Goal: Navigation & Orientation: Find specific page/section

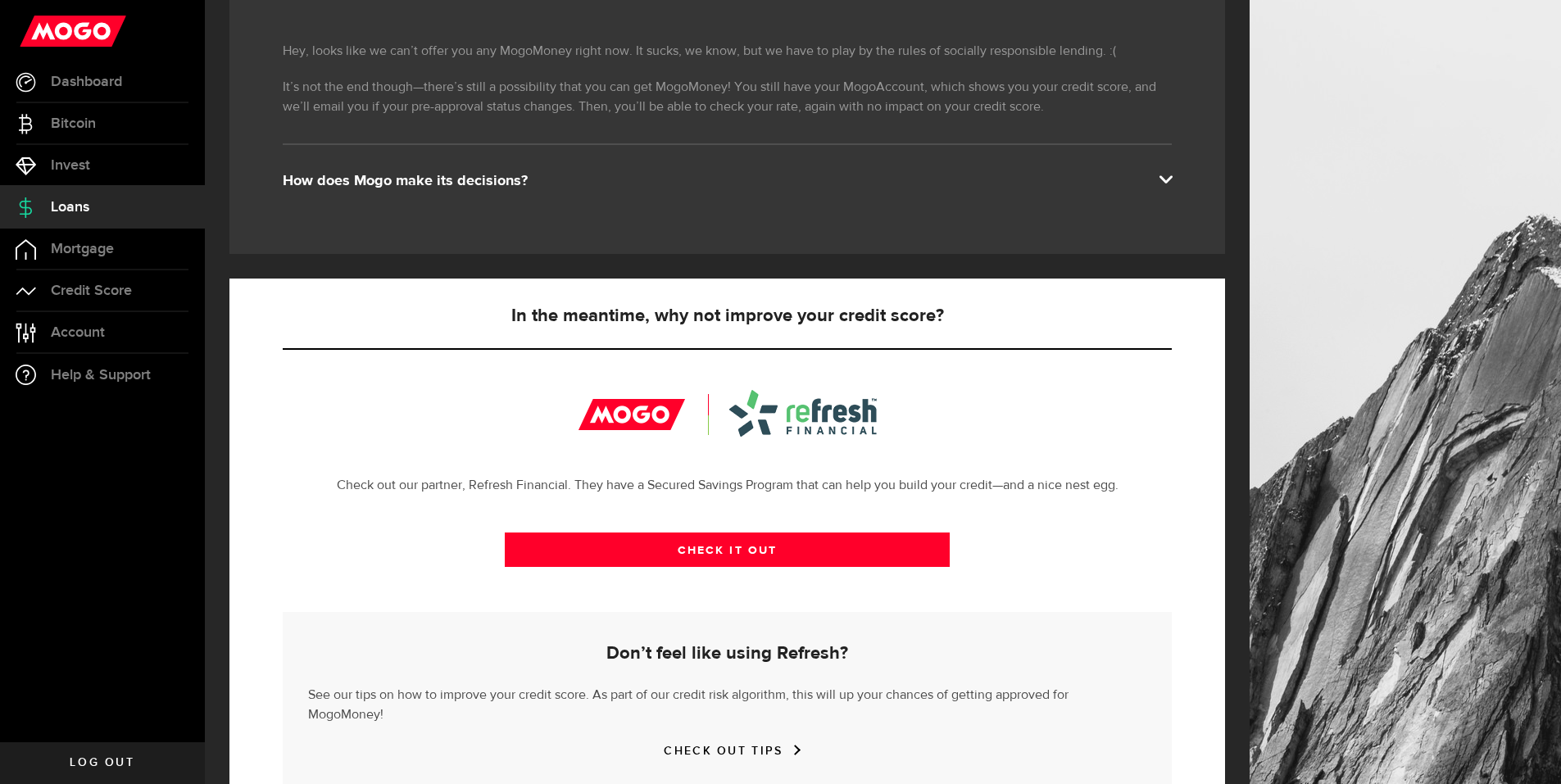
scroll to position [322, 0]
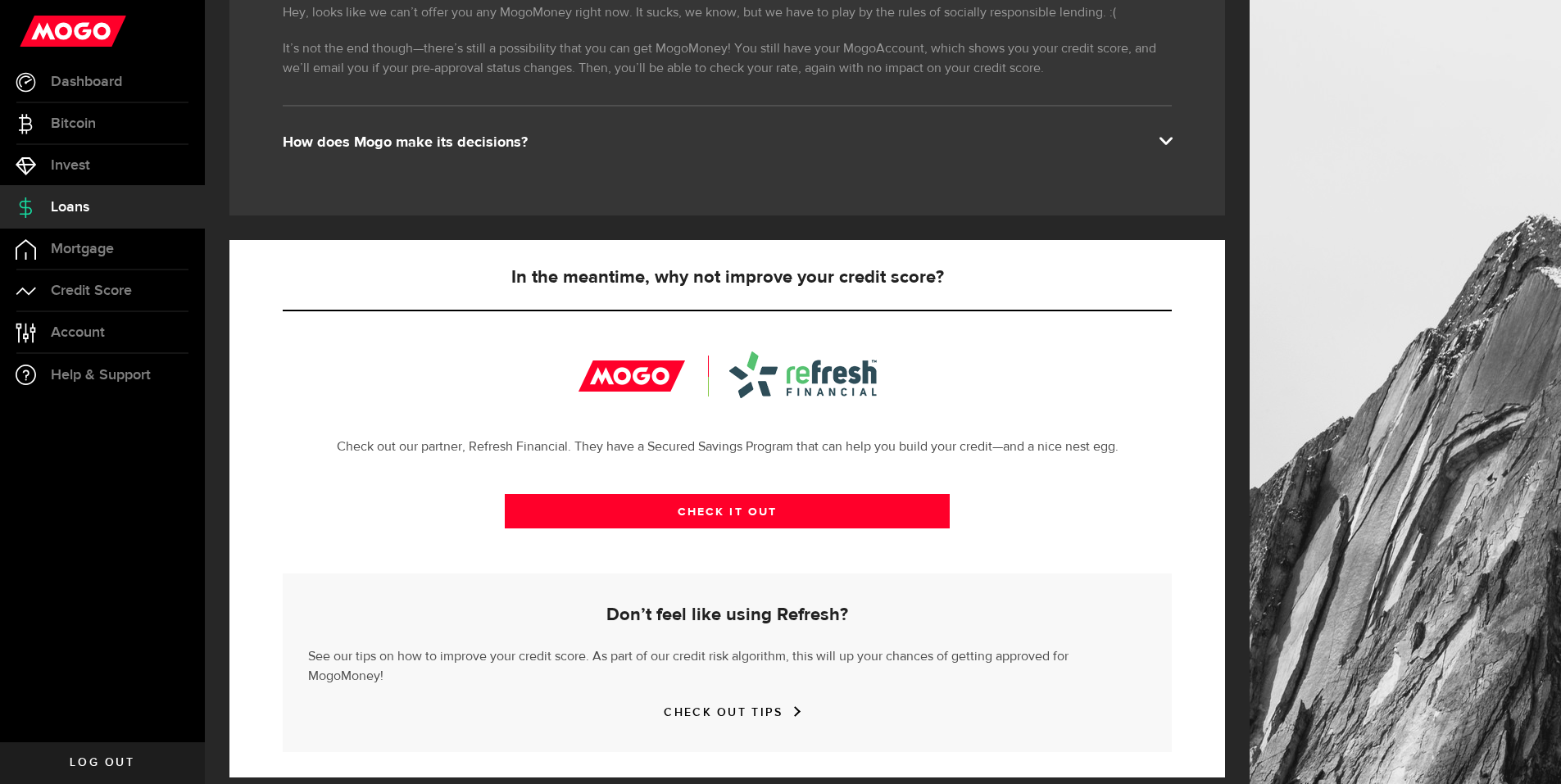
click at [672, 619] on h5 "Don’t feel like using Refresh?" at bounding box center [726, 615] width 838 height 20
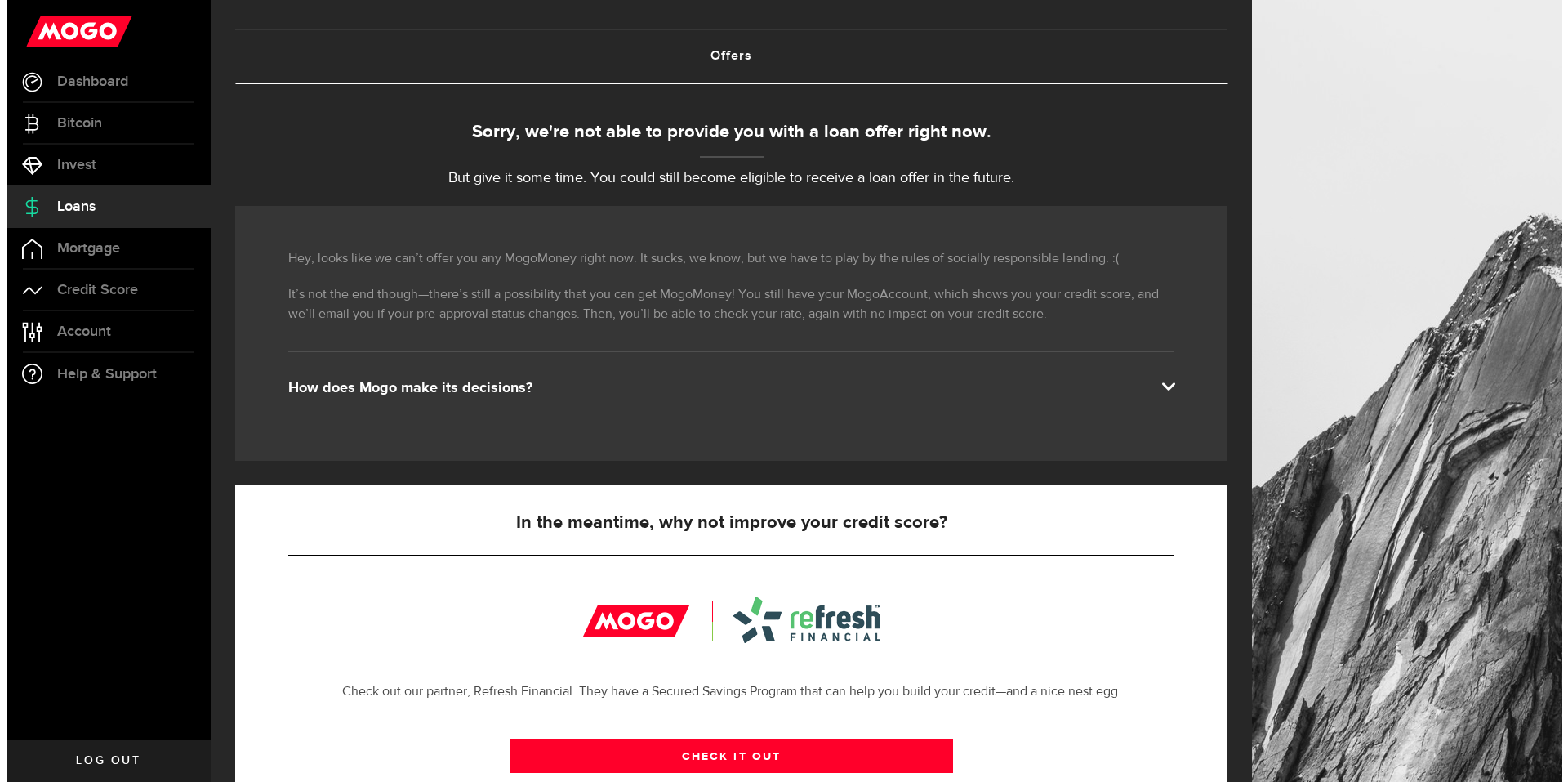
scroll to position [0, 0]
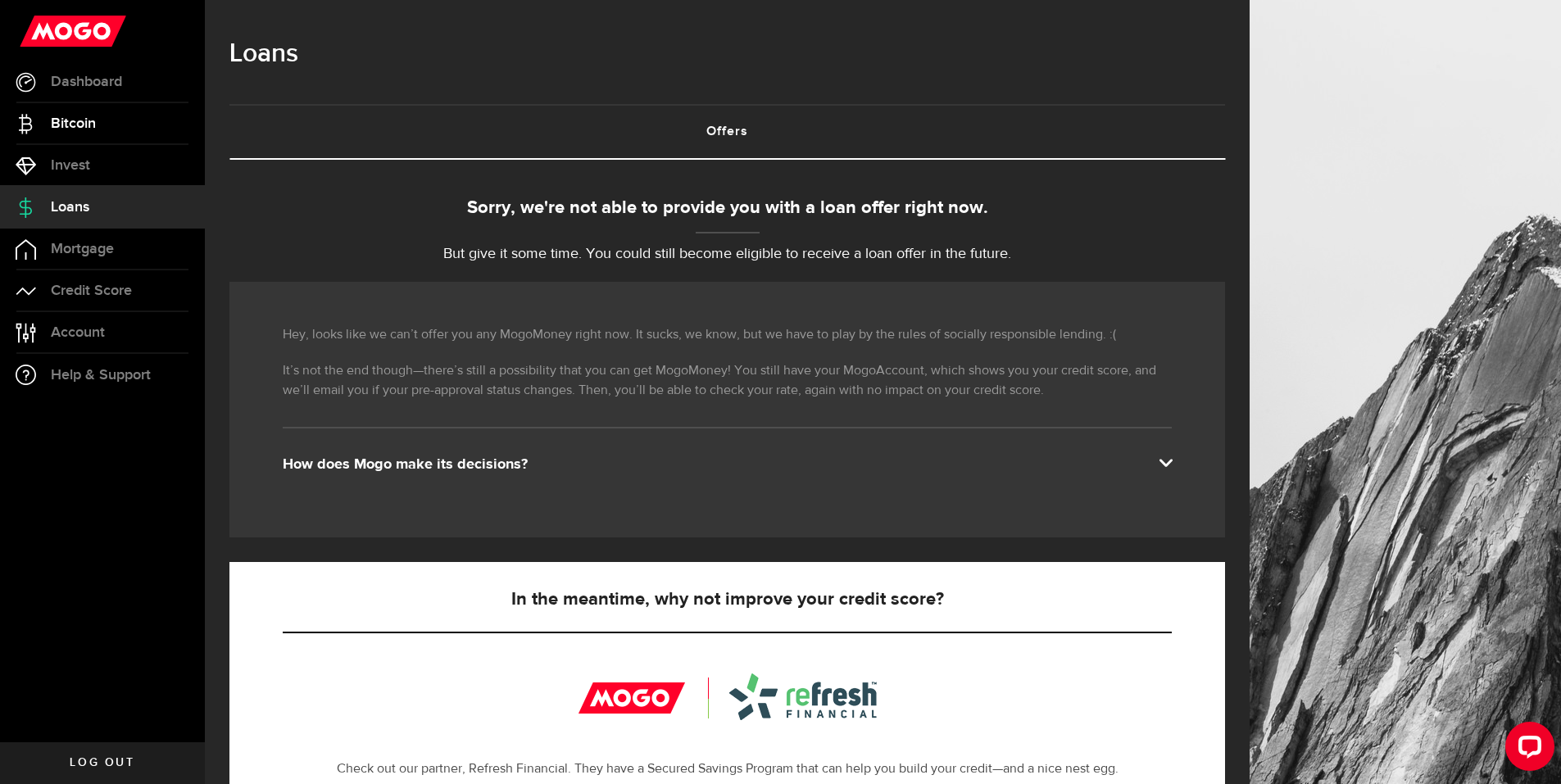
click at [51, 110] on link "Bitcoin" at bounding box center [102, 123] width 205 height 41
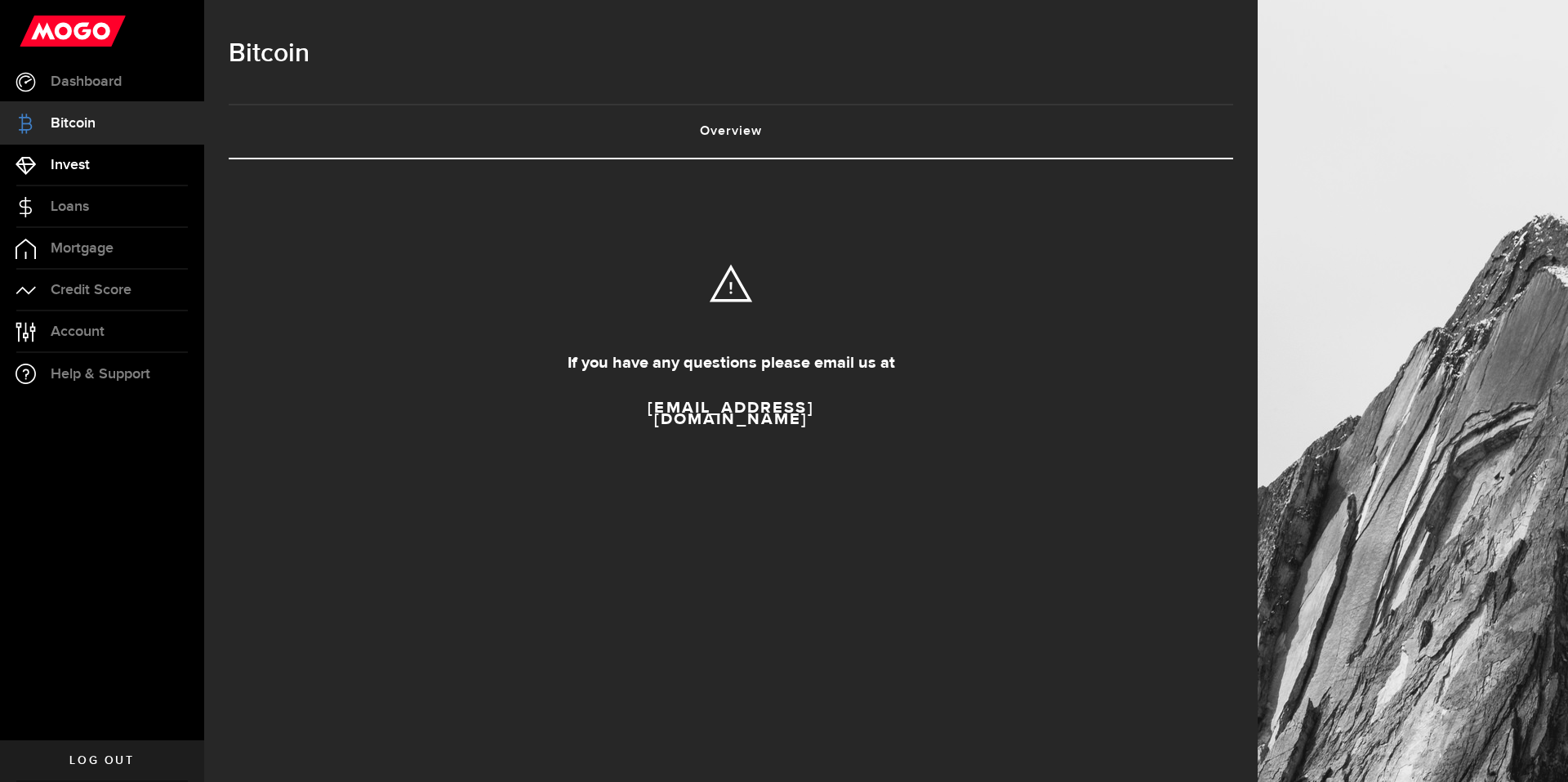
click at [72, 157] on span "Invest" at bounding box center [70, 165] width 40 height 14
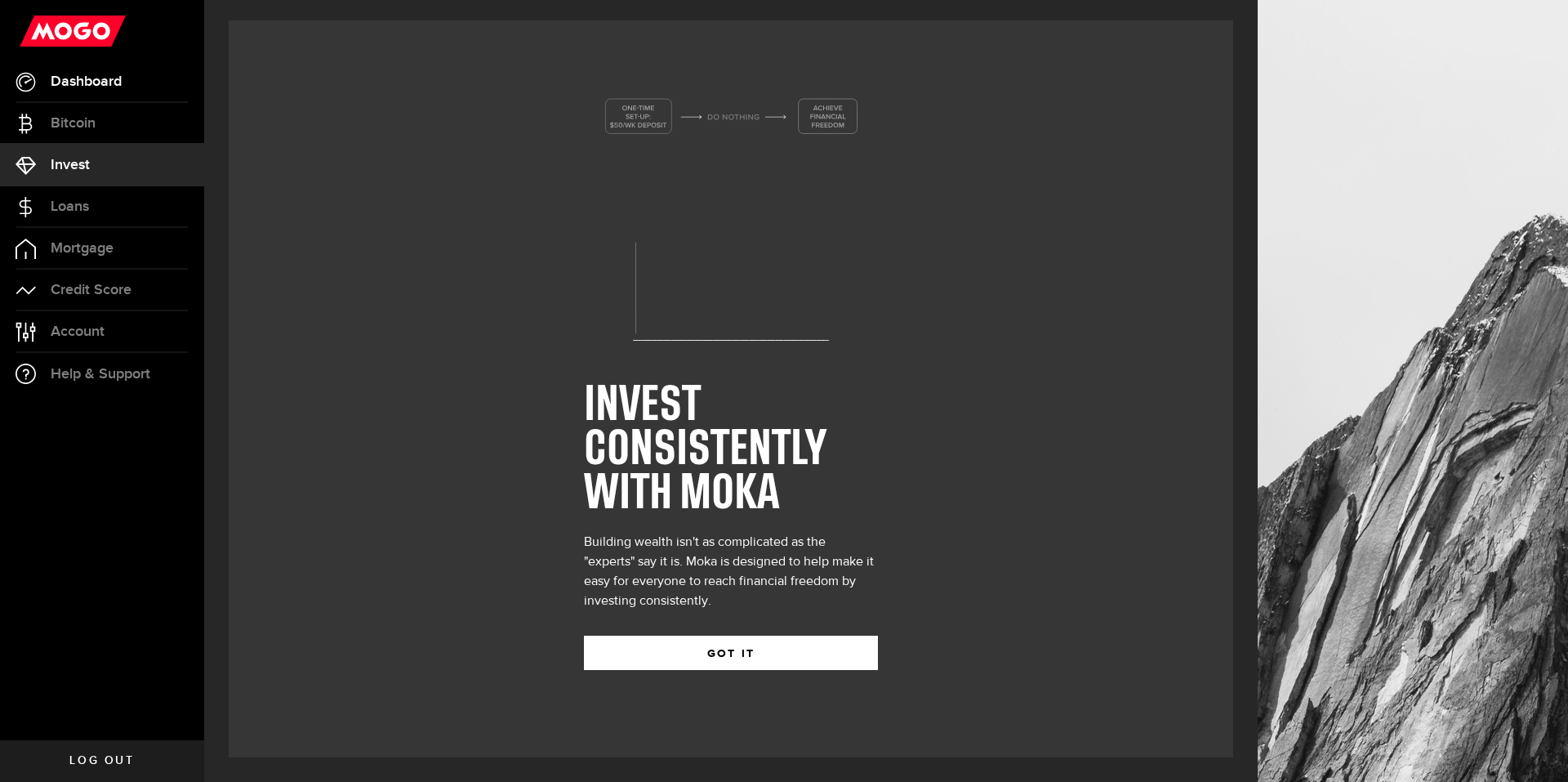
click at [79, 99] on link "Dashboard" at bounding box center [102, 81] width 204 height 40
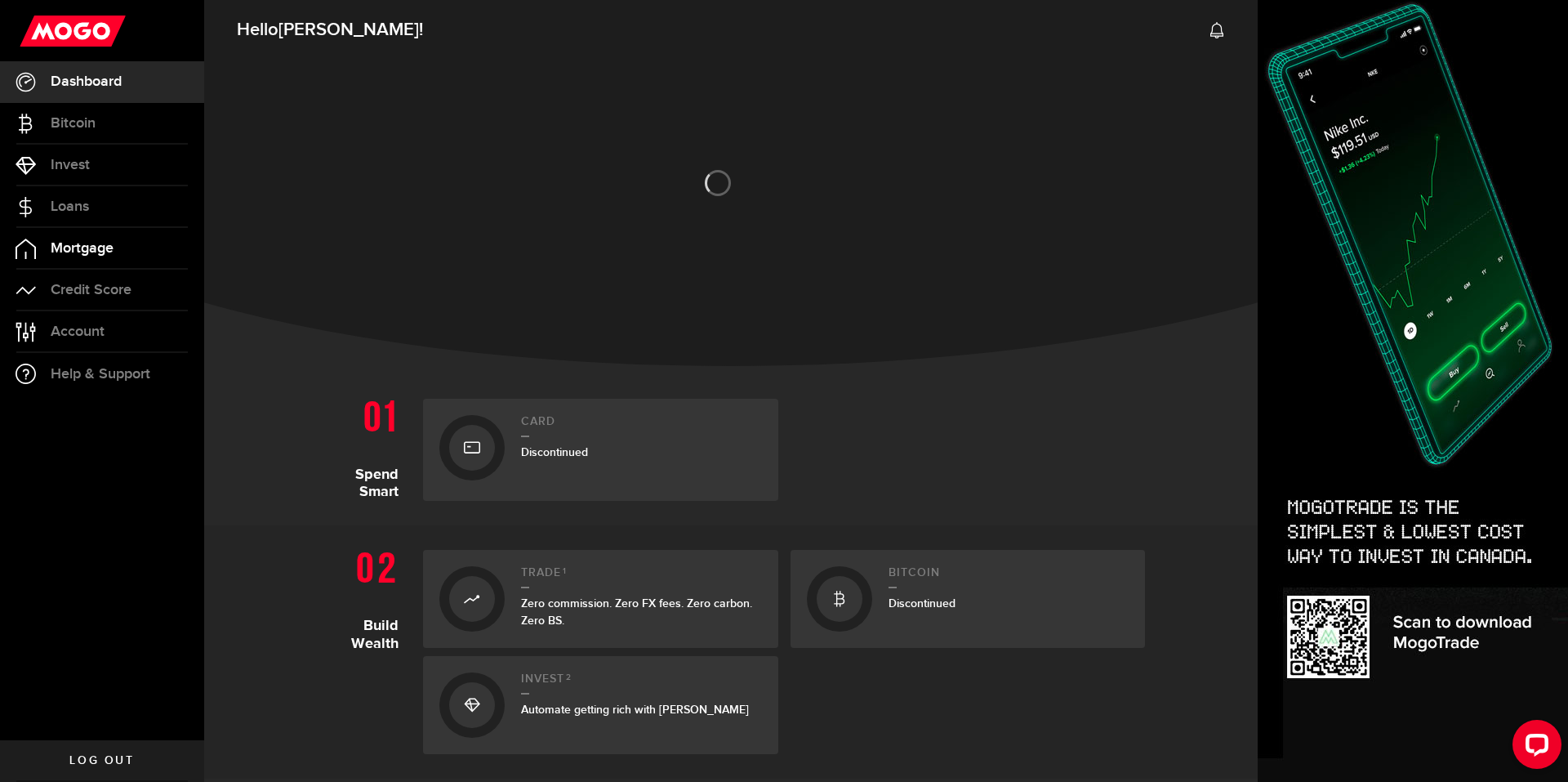
click at [66, 247] on span "Mortgage" at bounding box center [82, 248] width 63 height 14
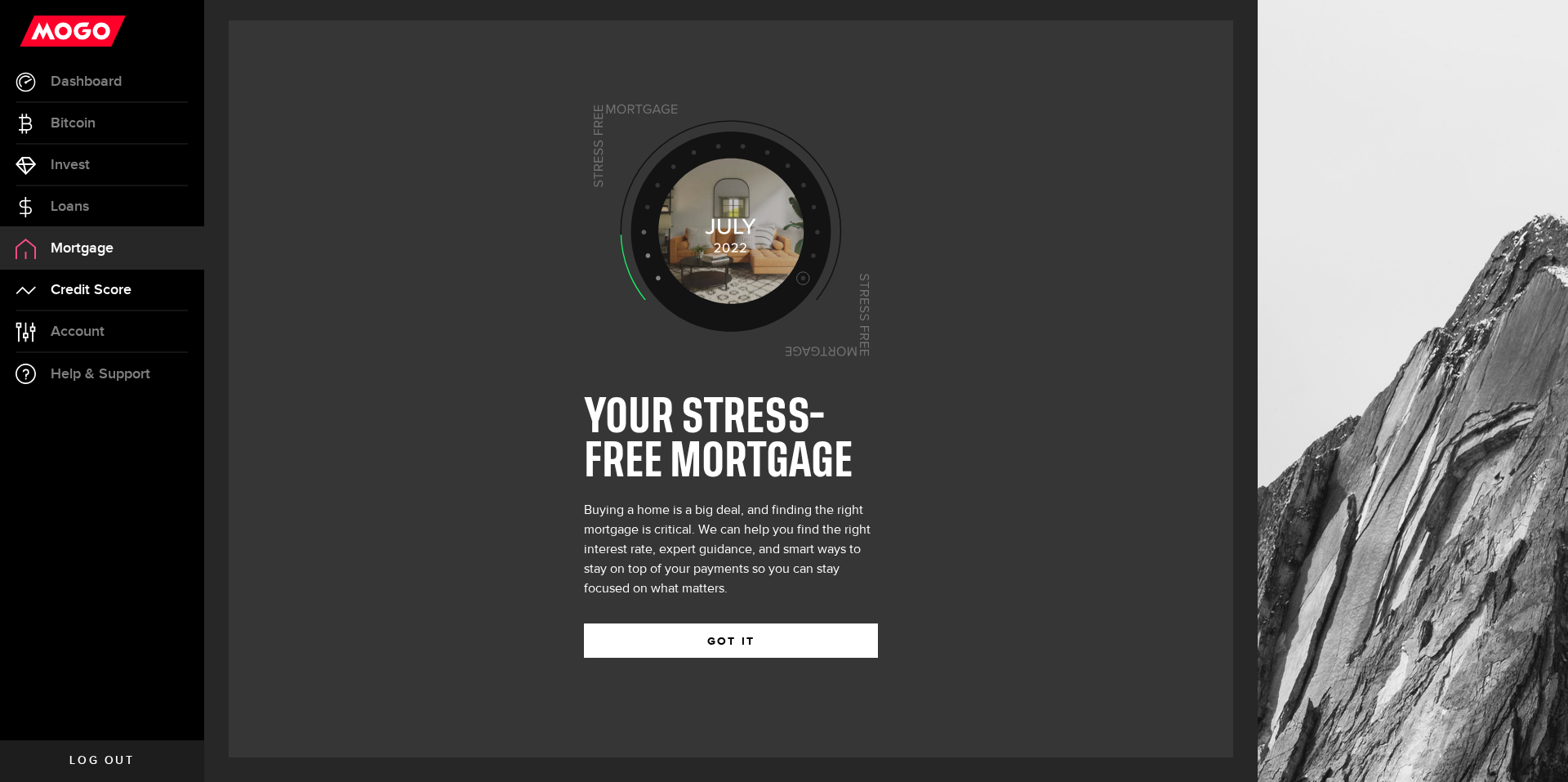
click at [60, 286] on span "Credit Score" at bounding box center [91, 290] width 81 height 14
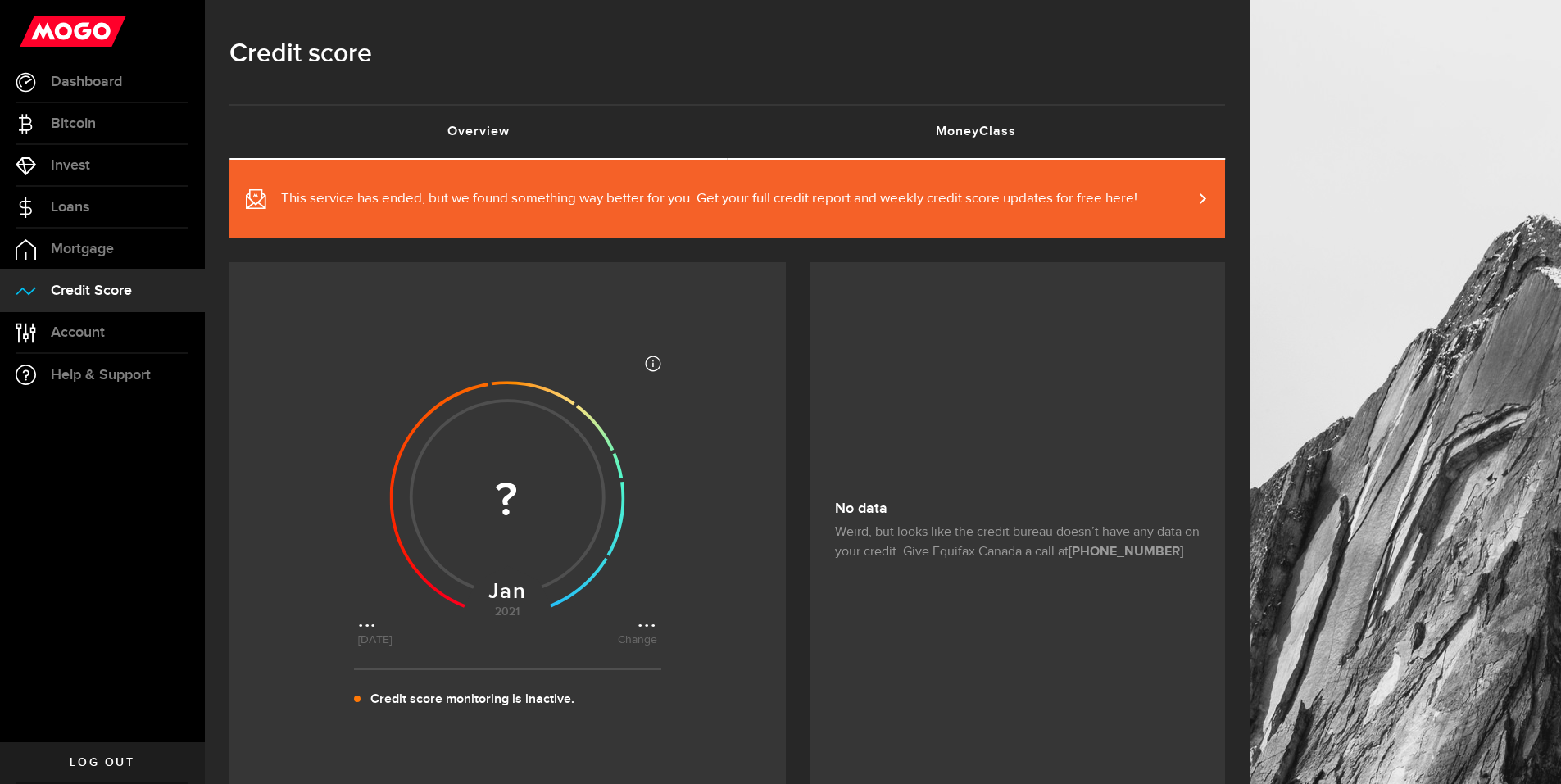
click at [901, 135] on link "MoneyClass (requires attention)" at bounding box center [976, 132] width 498 height 52
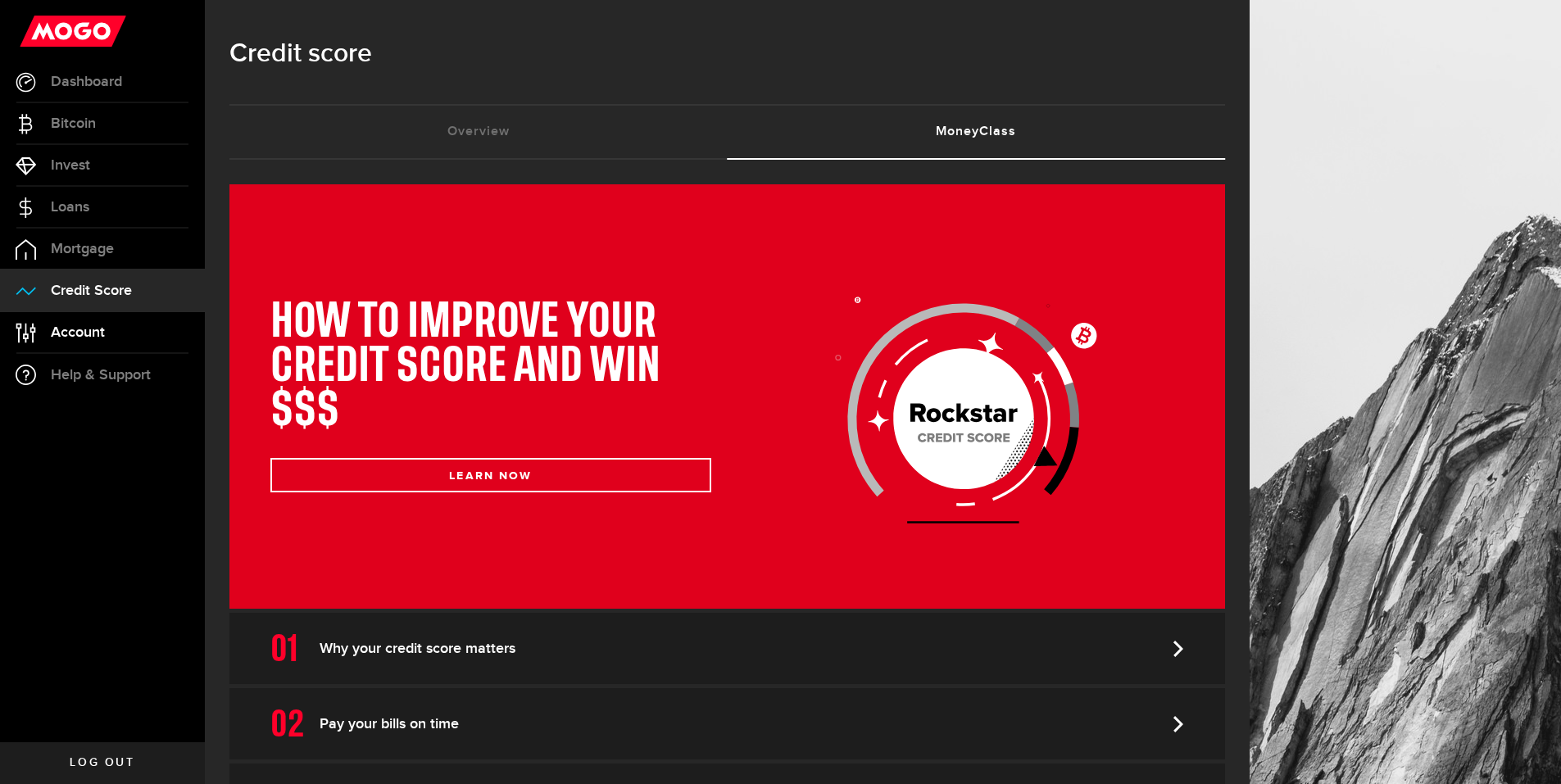
click at [82, 322] on link "Account Compte" at bounding box center [102, 332] width 205 height 41
